Goal: Information Seeking & Learning: Stay updated

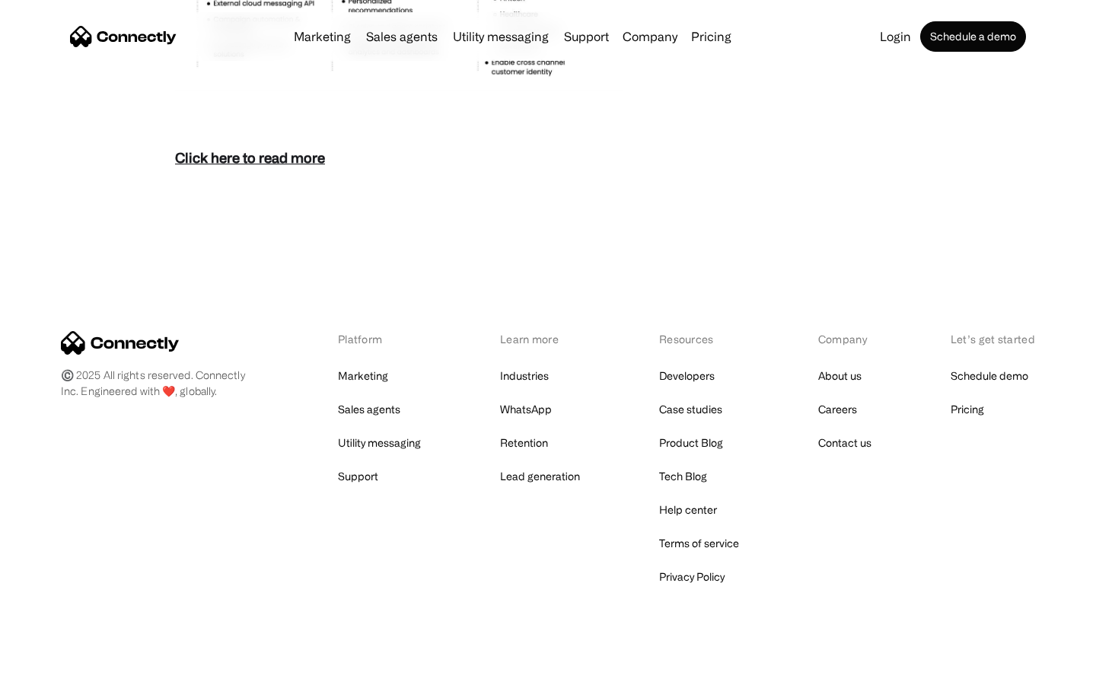
scroll to position [6599, 0]
